Goal: Information Seeking & Learning: Learn about a topic

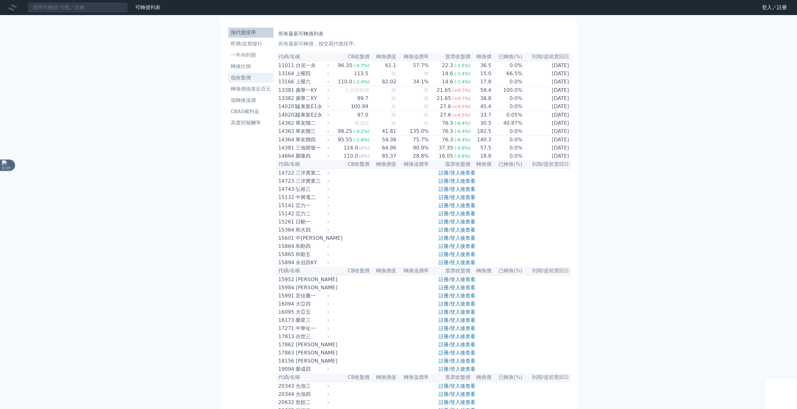
click at [247, 79] on li "低收盤價" at bounding box center [250, 78] width 45 height 8
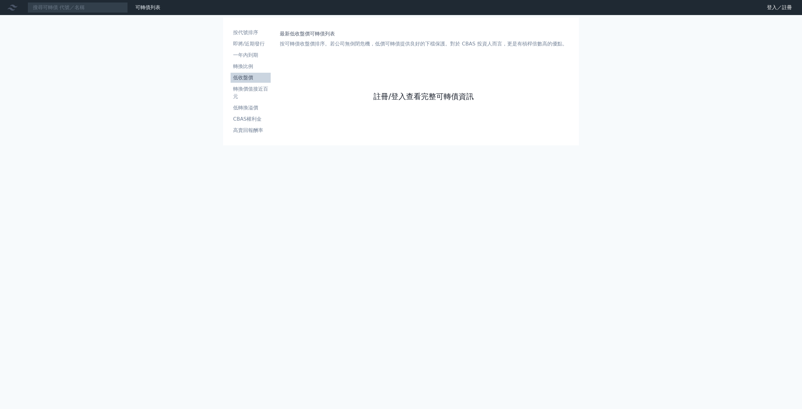
click at [417, 100] on link "註冊/登入查看完整可轉債資訊" at bounding box center [423, 96] width 100 height 10
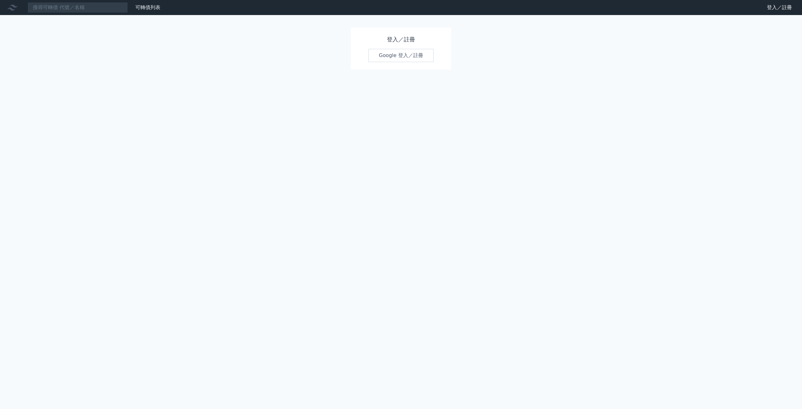
click at [396, 54] on link "Google 登入／註冊" at bounding box center [400, 55] width 65 height 13
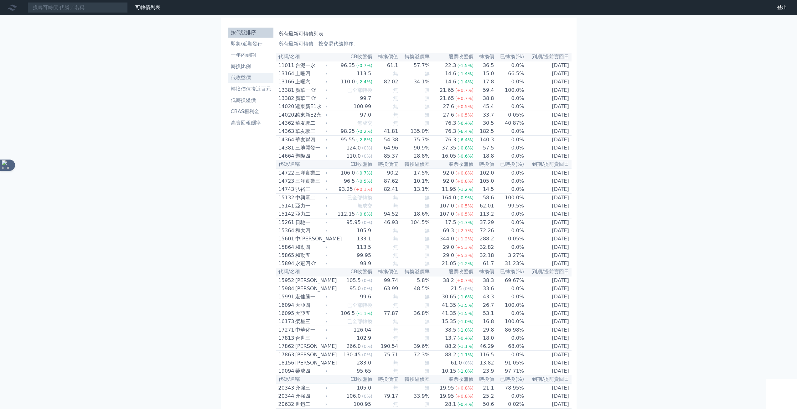
click at [236, 75] on li "低收盤價" at bounding box center [250, 78] width 45 height 8
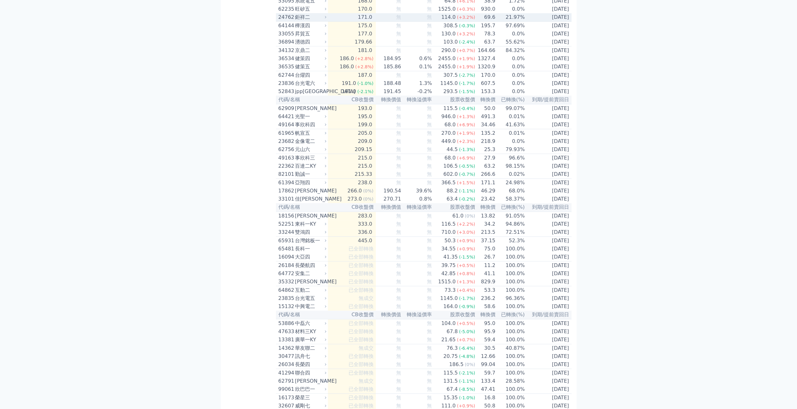
scroll to position [3003, 0]
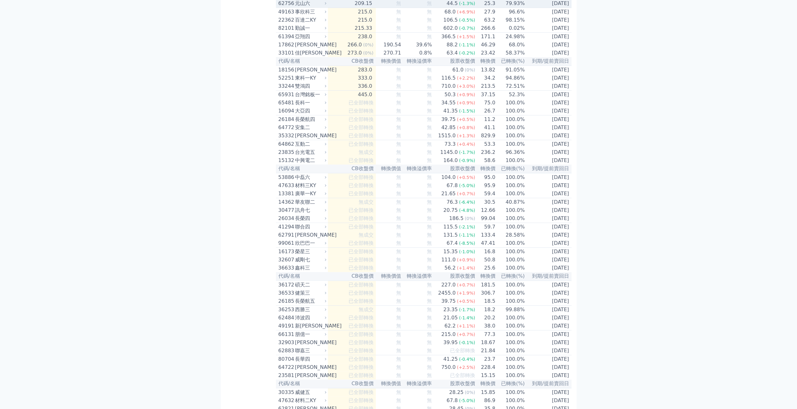
click at [298, 7] on div "元山六" at bounding box center [310, 4] width 30 height 8
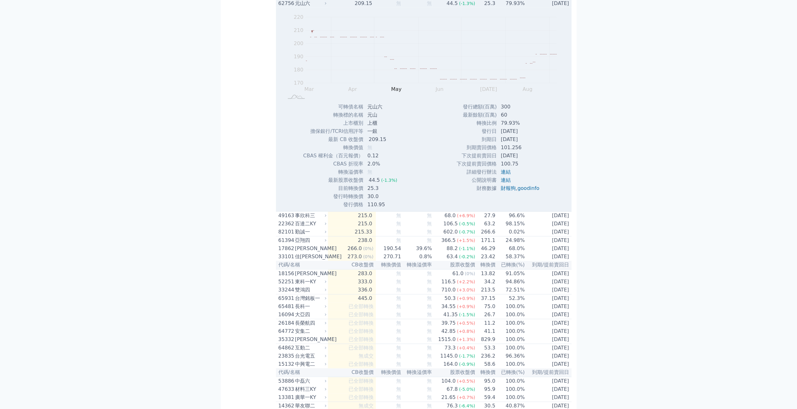
click at [298, 7] on div "元山六" at bounding box center [310, 4] width 30 height 8
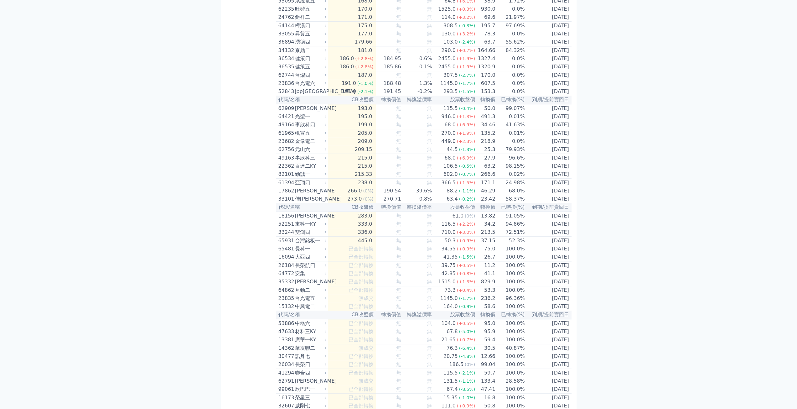
scroll to position [2711, 0]
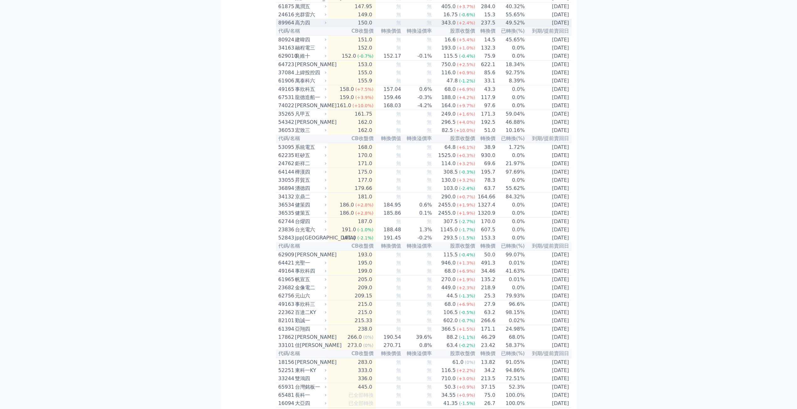
click at [305, 27] on div "高力四" at bounding box center [310, 23] width 30 height 8
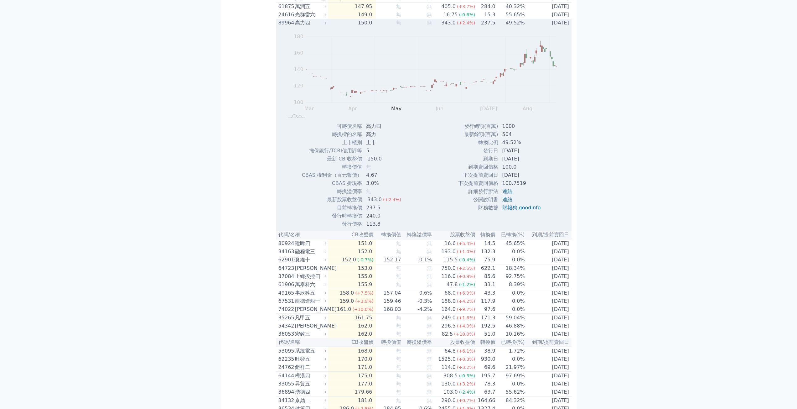
click at [307, 27] on div "高力四" at bounding box center [310, 23] width 30 height 8
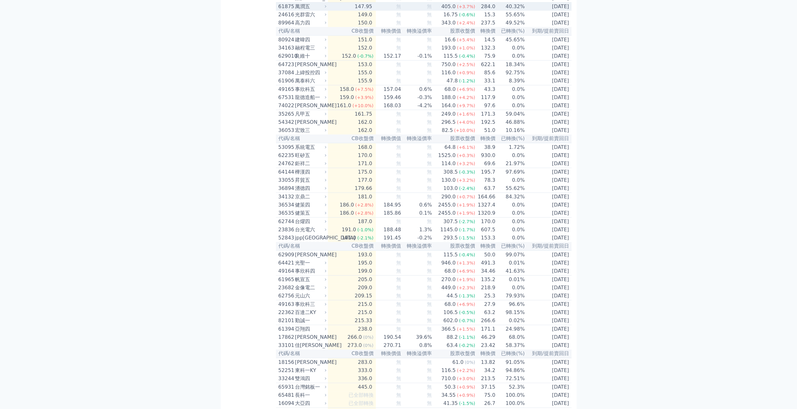
click at [312, 10] on div "萬潤五" at bounding box center [310, 7] width 30 height 8
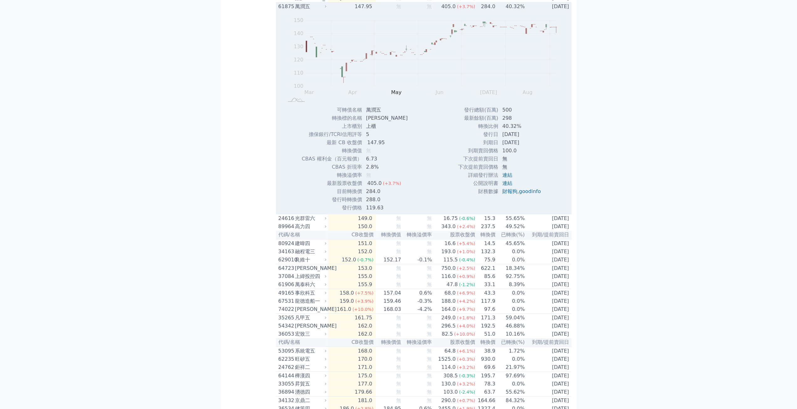
click at [312, 10] on div "萬潤五" at bounding box center [310, 7] width 30 height 8
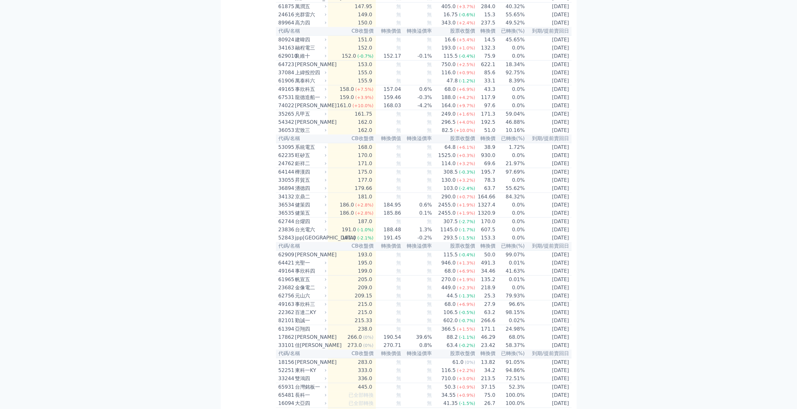
scroll to position [2565, 0]
